Goal: Task Accomplishment & Management: Complete application form

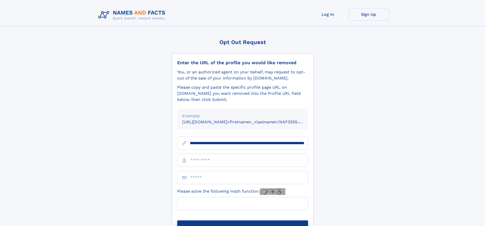
scroll to position [0, 58]
type input "**********"
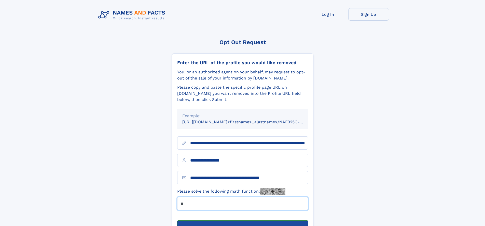
type input "**"
click at [243, 220] on button "Submit Opt Out Request" at bounding box center [242, 228] width 131 height 16
